Goal: Information Seeking & Learning: Learn about a topic

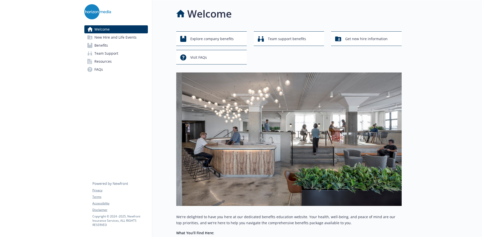
click at [104, 44] on span "Benefits" at bounding box center [101, 45] width 14 height 8
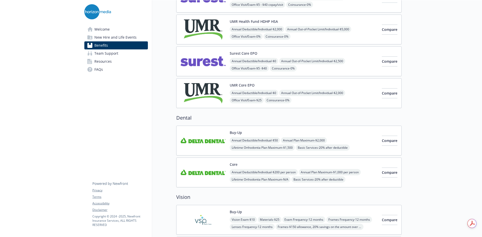
scroll to position [100, 0]
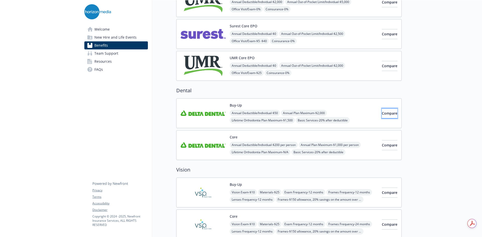
click at [382, 114] on span "Compare" at bounding box center [390, 113] width 16 height 5
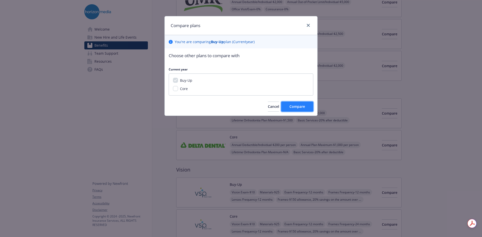
click at [306, 107] on button "Compare" at bounding box center [297, 107] width 32 height 10
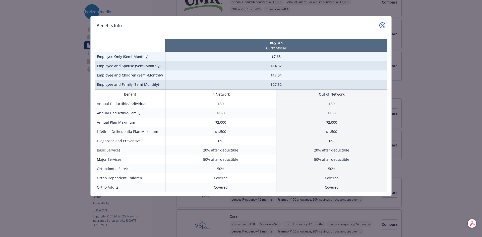
click at [383, 26] on icon "close" at bounding box center [382, 25] width 3 height 3
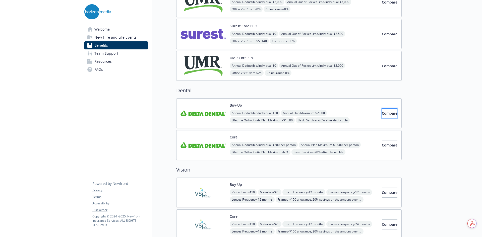
click at [382, 113] on span "Compare" at bounding box center [390, 113] width 16 height 5
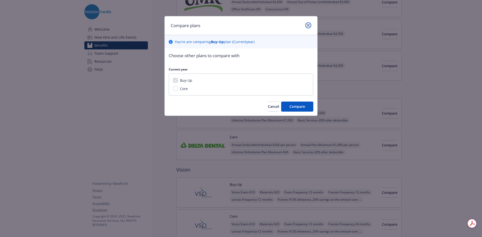
click at [311, 25] on link "close" at bounding box center [308, 25] width 6 height 6
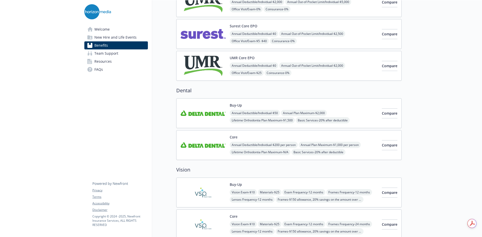
click at [209, 116] on img at bounding box center [203, 113] width 45 height 21
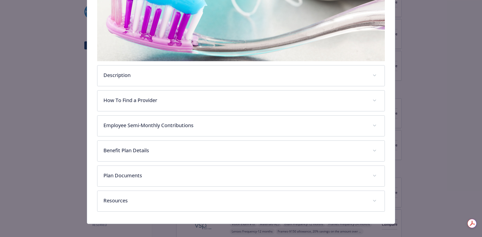
scroll to position [116, 0]
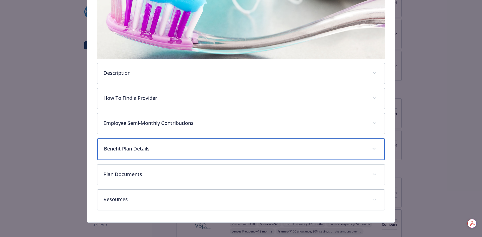
click at [147, 148] on p "Benefit Plan Details" at bounding box center [235, 149] width 262 height 8
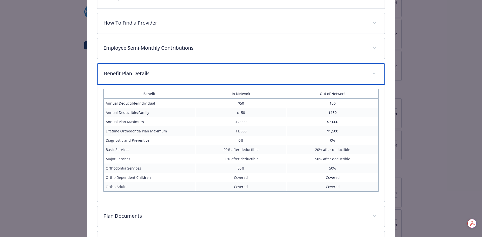
scroll to position [234, 0]
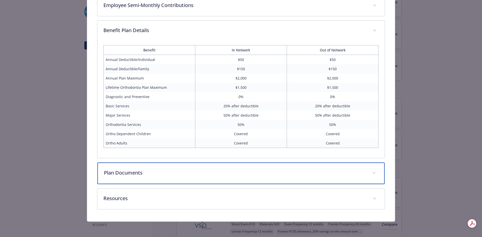
click at [195, 168] on div "Plan Documents" at bounding box center [240, 174] width 287 height 22
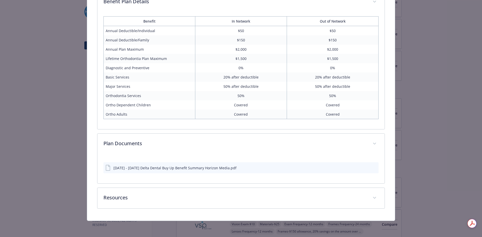
click at [179, 168] on div "[DATE] - [DATE] Delta Dental Buy Up Benefit Summary Horizon Media.pdf" at bounding box center [174, 167] width 123 height 5
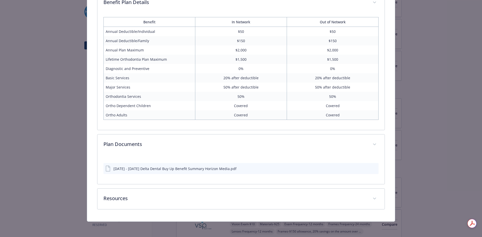
click at [372, 167] on icon "preview file" at bounding box center [374, 169] width 5 height 4
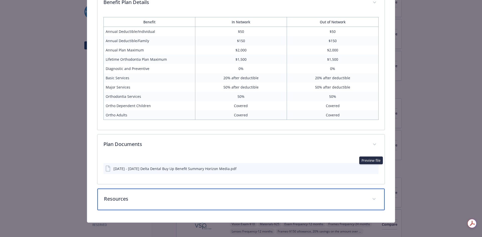
click at [117, 198] on p "Resources" at bounding box center [235, 199] width 262 height 8
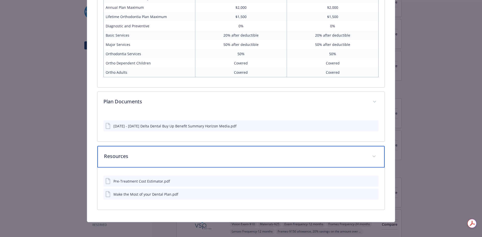
scroll to position [305, 0]
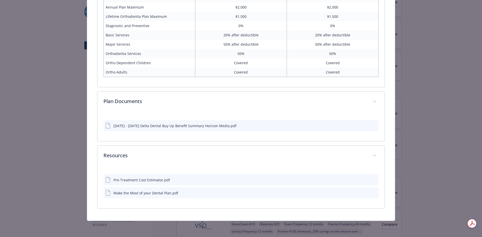
click at [373, 193] on icon "preview file" at bounding box center [374, 193] width 5 height 4
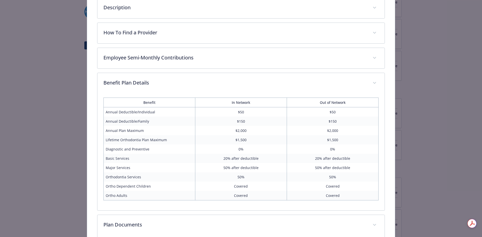
scroll to position [153, 0]
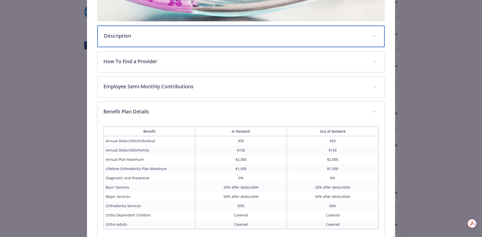
click at [120, 32] on p "Description" at bounding box center [235, 36] width 262 height 8
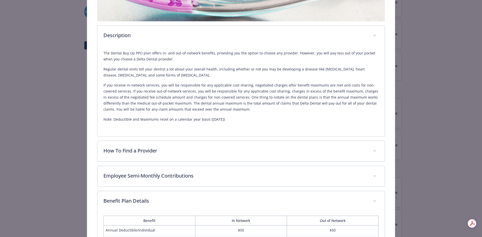
drag, startPoint x: 233, startPoint y: 121, endPoint x: 79, endPoint y: 125, distance: 154.2
click at [82, 125] on div "Dental - Buy-Up - Dental PPO Buy-Up Website [DOMAIN_NAME] Phone [PHONE_NUMBER] …" at bounding box center [241, 163] width 386 height 600
click at [232, 99] on p "If you receive in-network services, you will be responsible for any applicable …" at bounding box center [240, 97] width 275 height 30
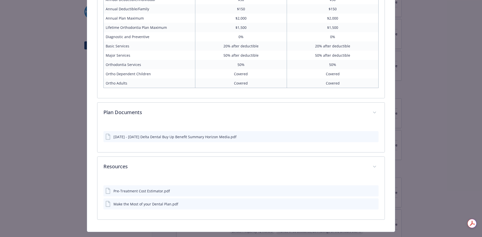
scroll to position [394, 0]
